Goal: Task Accomplishment & Management: Use online tool/utility

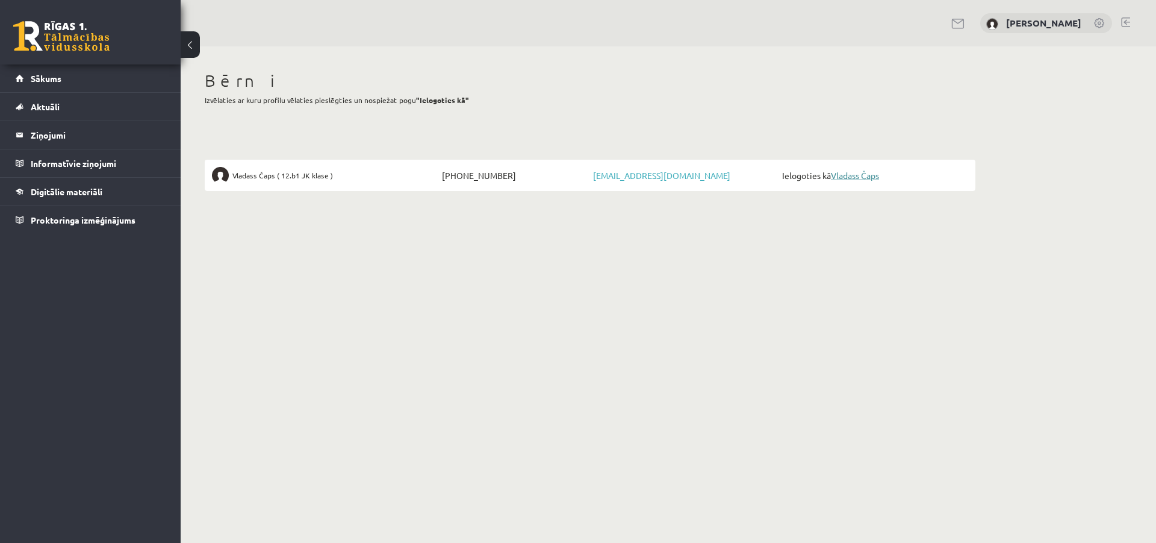
click at [868, 173] on link "Vladass Čaps" at bounding box center [855, 175] width 48 height 11
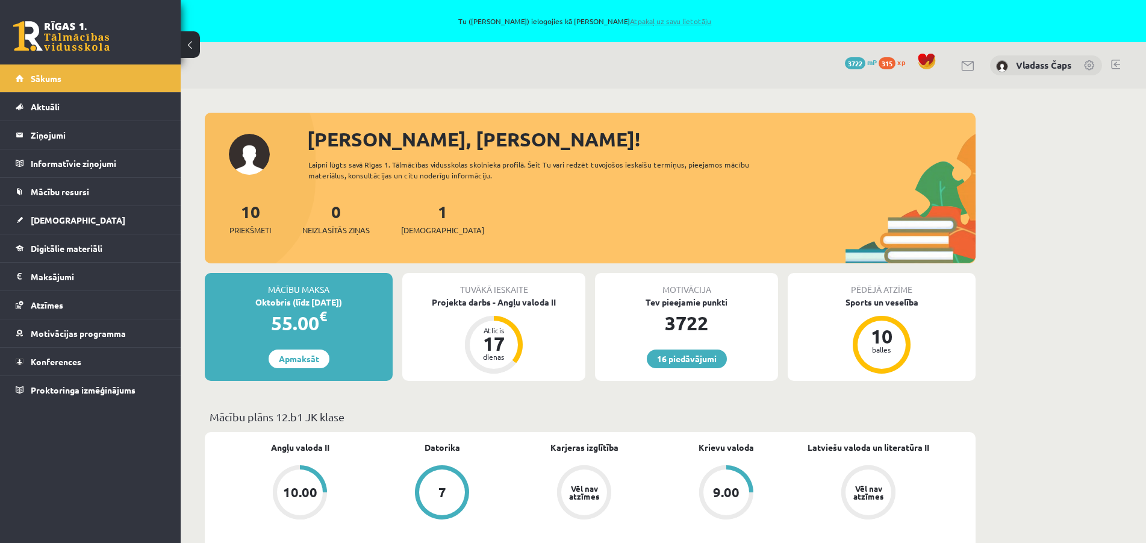
click at [662, 19] on link "Atpakaļ uz savu lietotāju" at bounding box center [670, 21] width 81 height 10
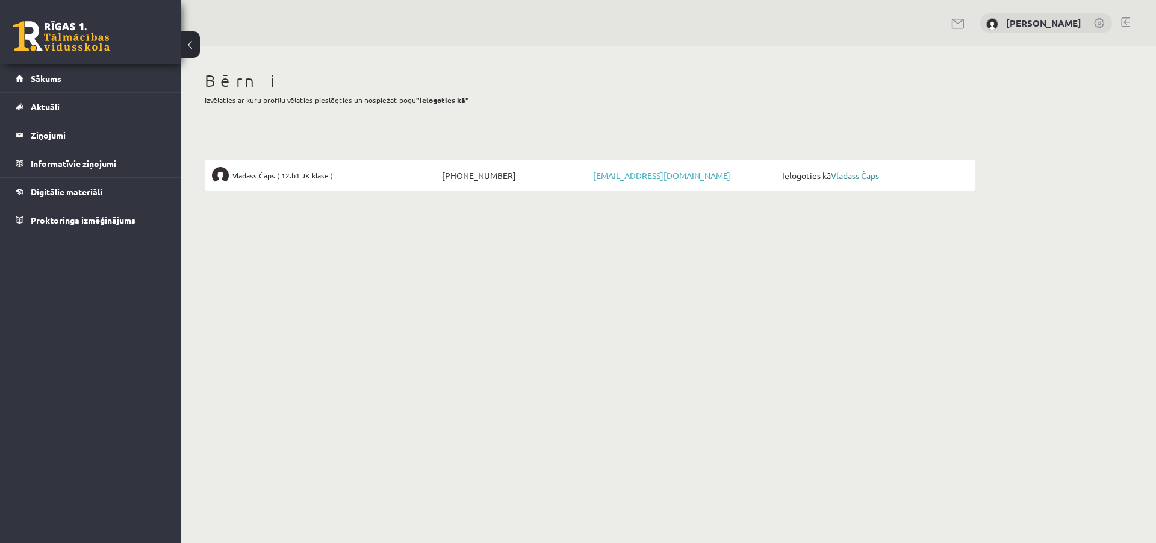
click at [866, 175] on link "Vladass Čaps" at bounding box center [855, 175] width 48 height 11
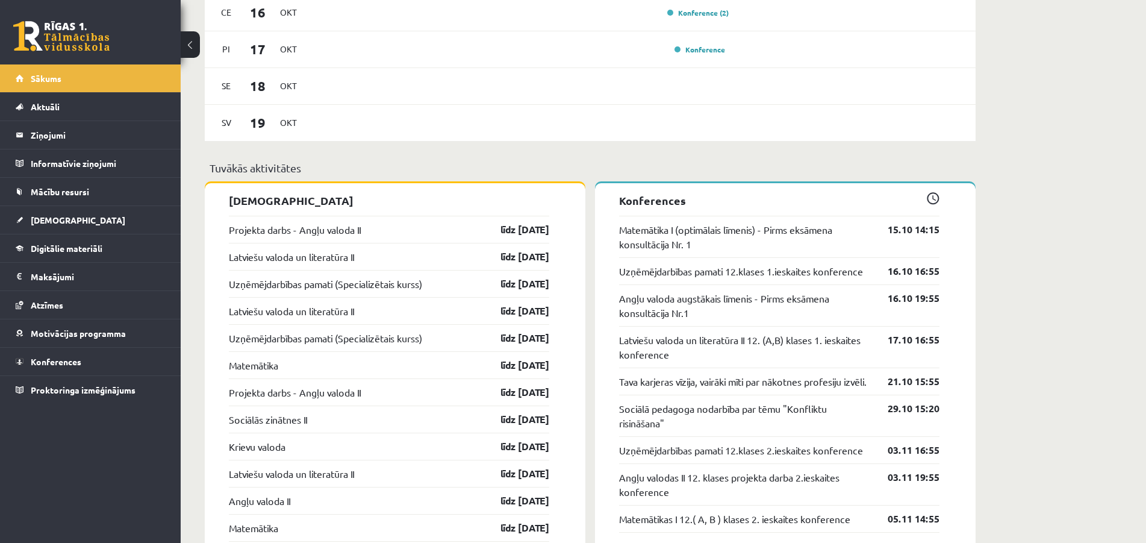
scroll to position [1228, 0]
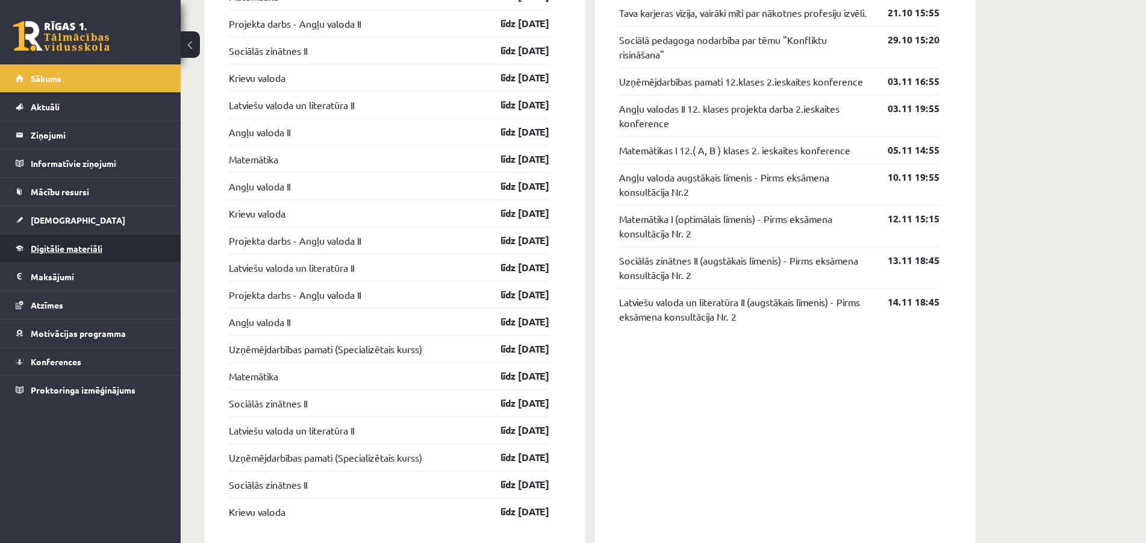
click at [60, 252] on span "Digitālie materiāli" at bounding box center [67, 248] width 72 height 11
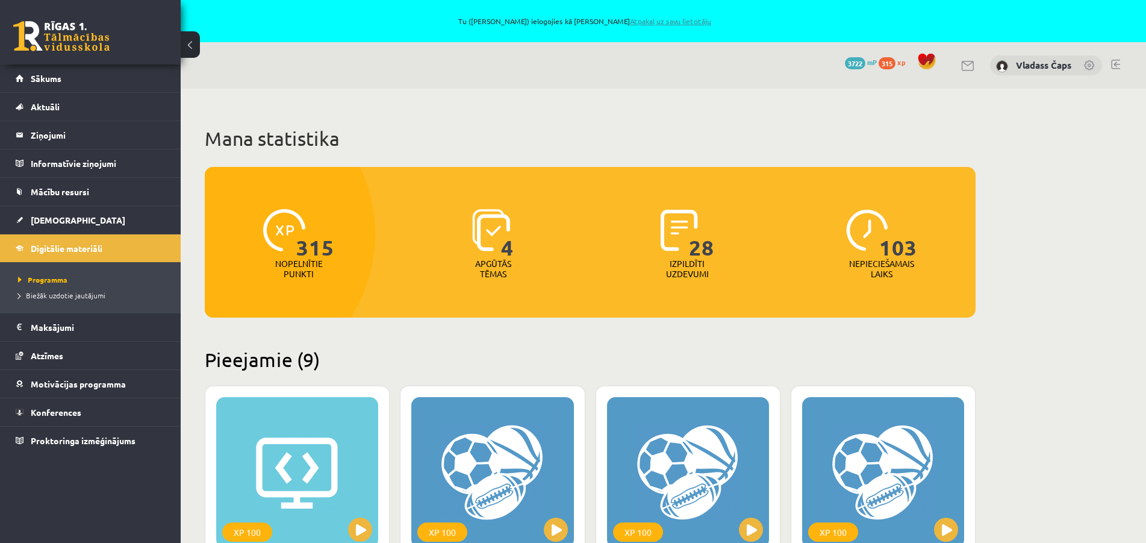
click at [661, 23] on link "Atpakaļ uz savu lietotāju" at bounding box center [670, 21] width 81 height 10
